Goal: Navigation & Orientation: Find specific page/section

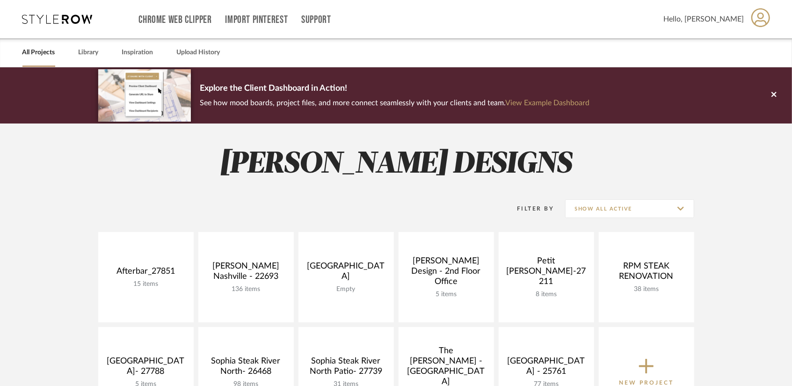
click at [90, 51] on link "Library" at bounding box center [89, 52] width 20 height 13
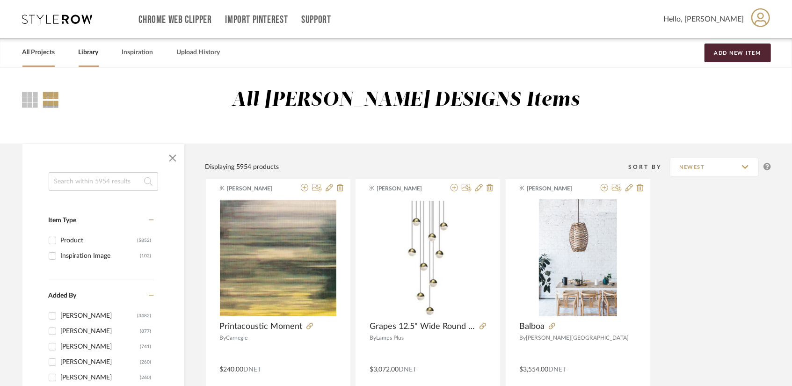
click at [38, 52] on link "All Projects" at bounding box center [38, 52] width 33 height 13
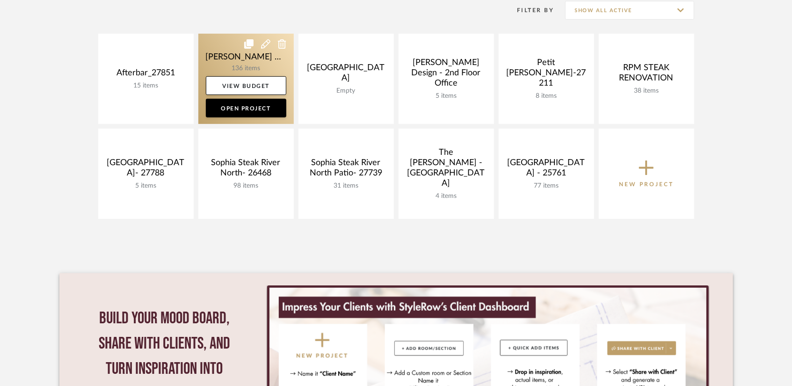
scroll to position [187, 0]
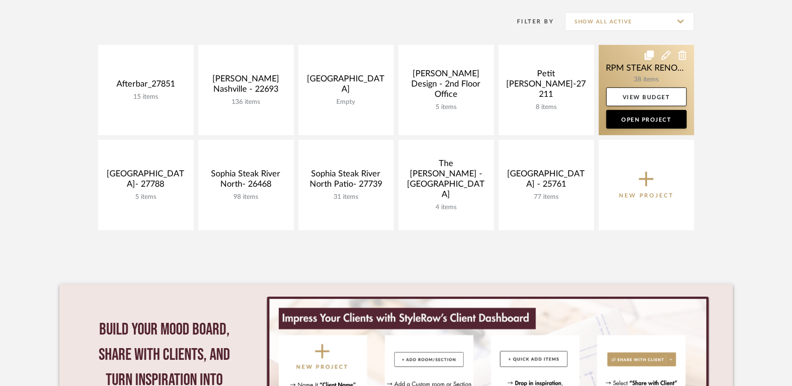
click at [631, 84] on link at bounding box center [646, 90] width 95 height 90
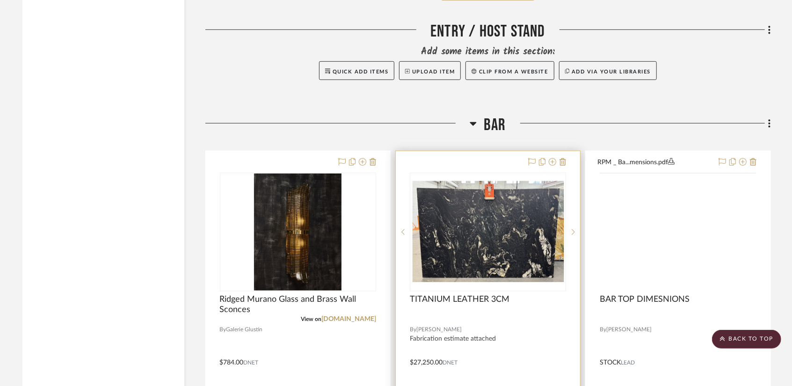
scroll to position [5331, 0]
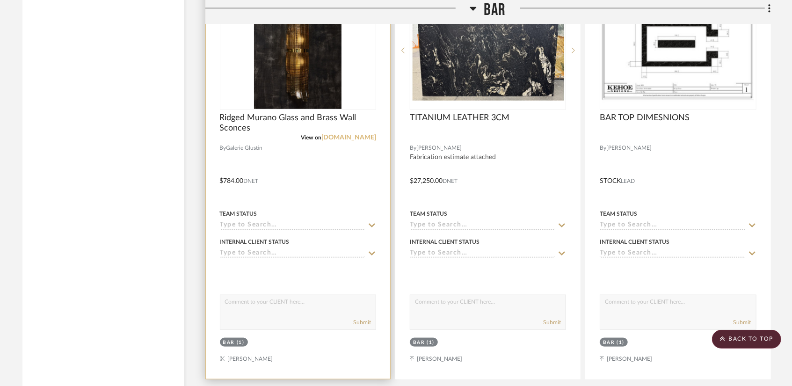
click at [349, 140] on link "[DOMAIN_NAME]" at bounding box center [348, 137] width 55 height 7
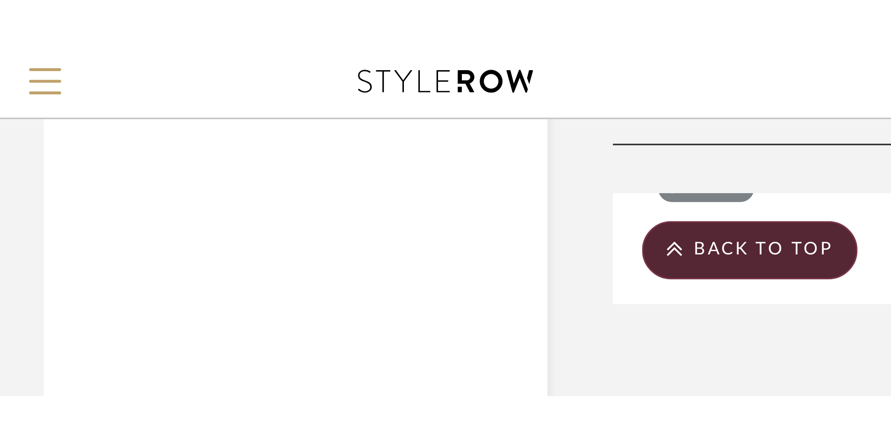
scroll to position [5004, 0]
